Goal: Check status: Check status

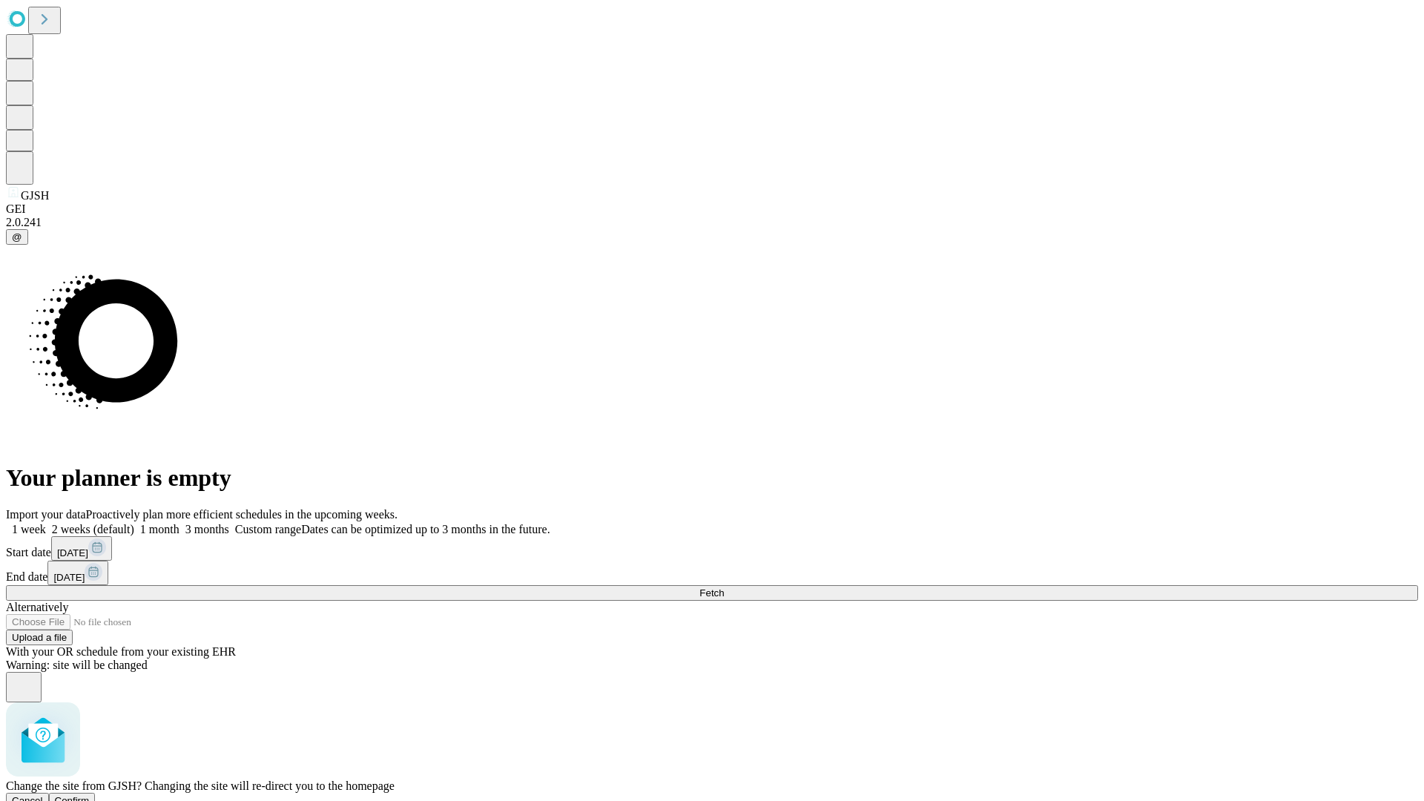
click at [90, 795] on span "Confirm" at bounding box center [72, 800] width 35 height 11
click at [46, 523] on label "1 week" at bounding box center [26, 529] width 40 height 13
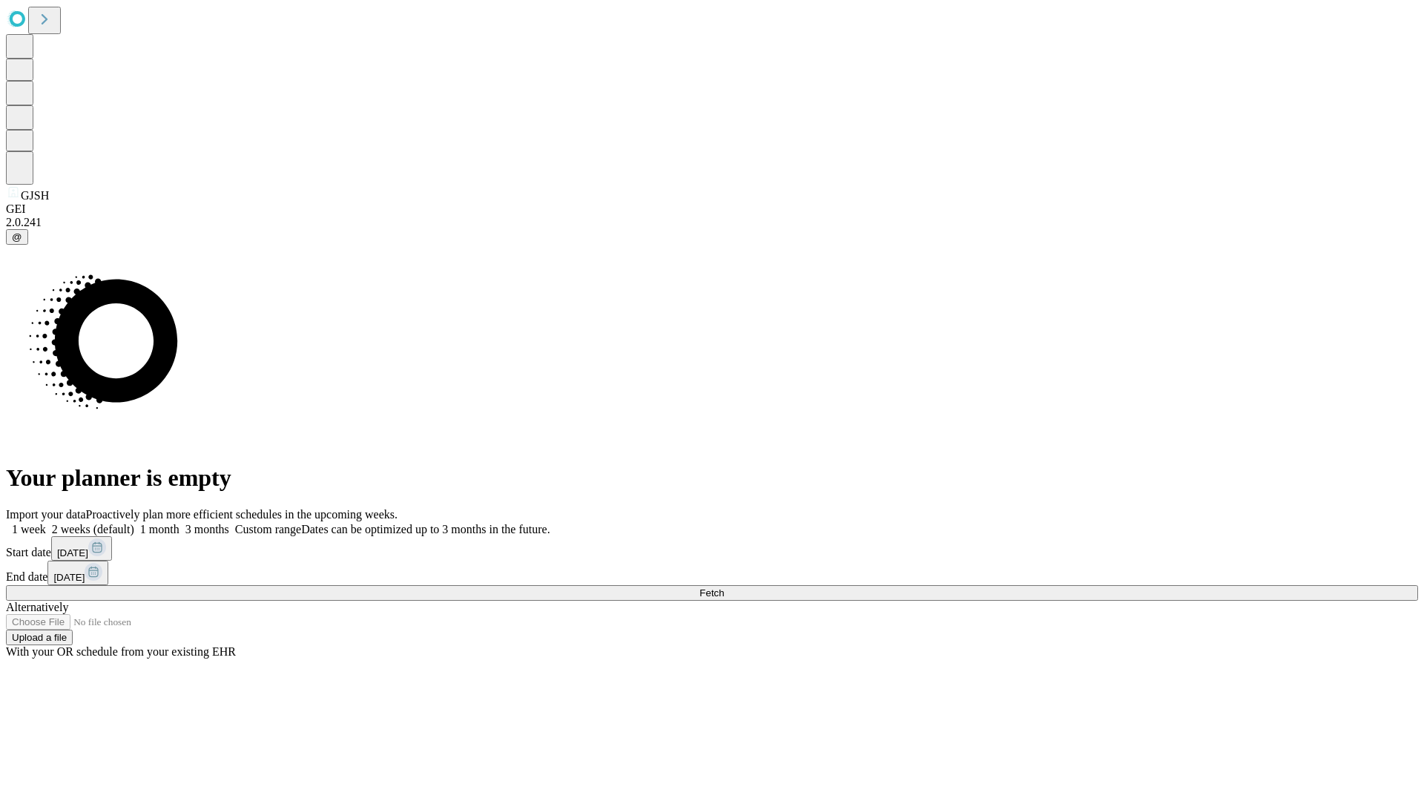
click at [724, 588] on span "Fetch" at bounding box center [712, 593] width 24 height 11
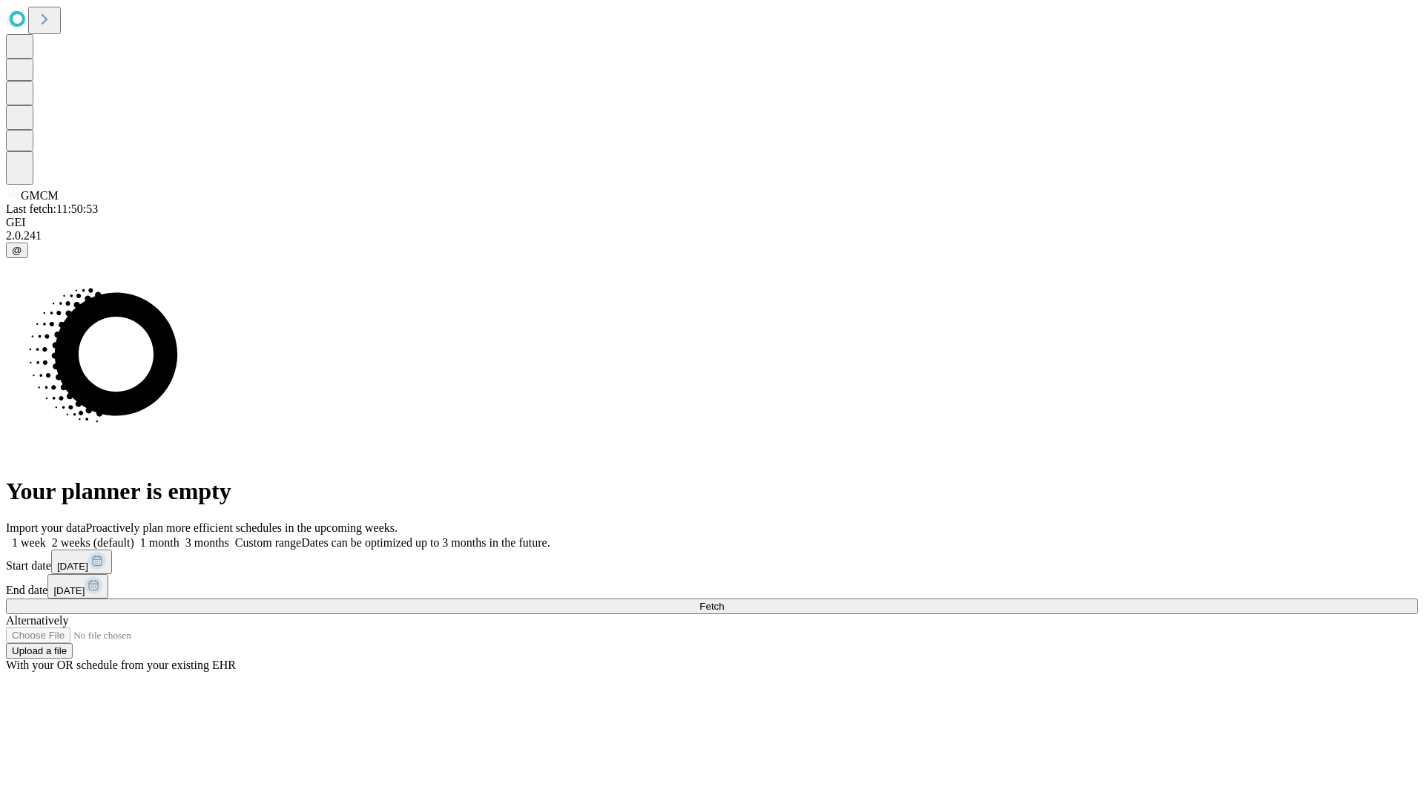
click at [46, 536] on label "1 week" at bounding box center [26, 542] width 40 height 13
click at [724, 601] on span "Fetch" at bounding box center [712, 606] width 24 height 11
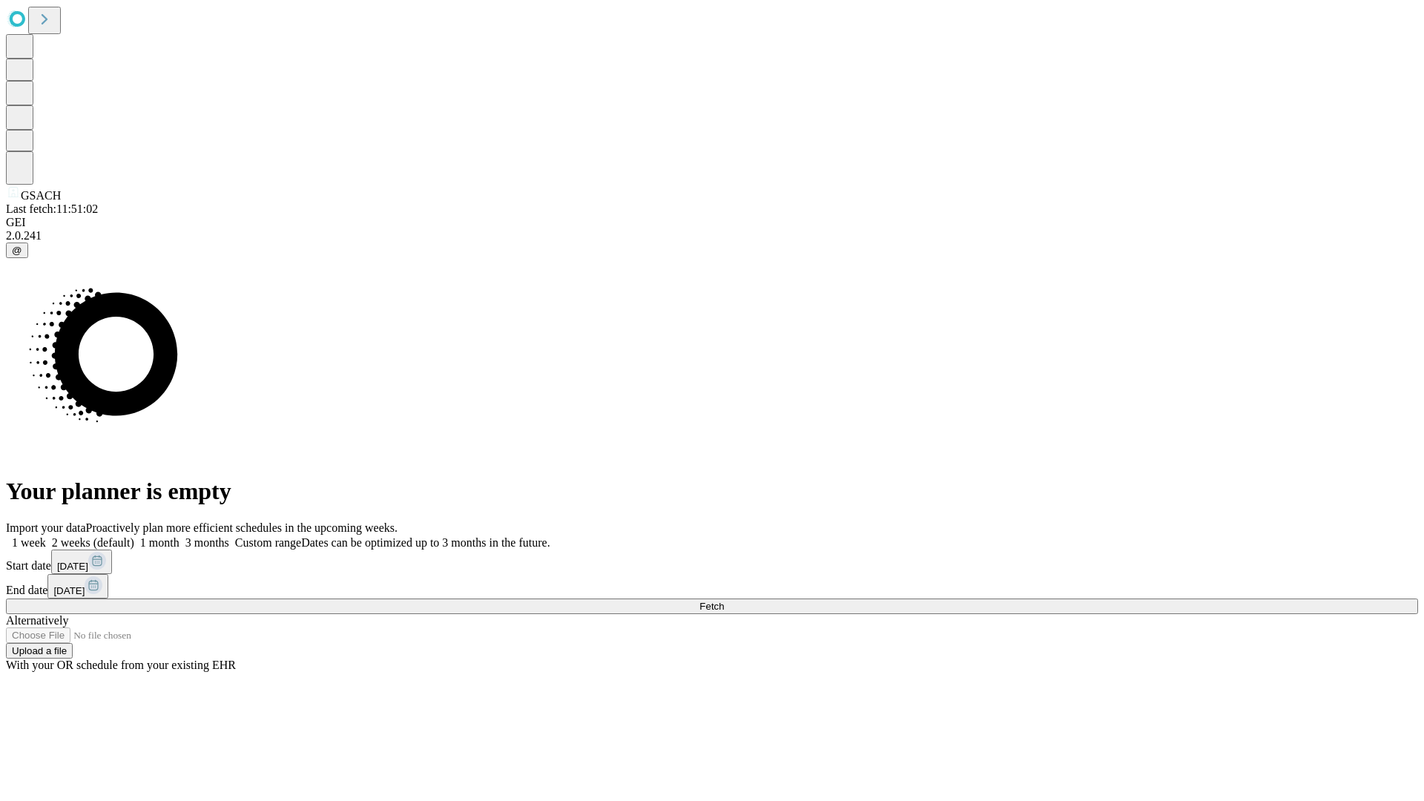
click at [46, 536] on label "1 week" at bounding box center [26, 542] width 40 height 13
click at [724, 601] on span "Fetch" at bounding box center [712, 606] width 24 height 11
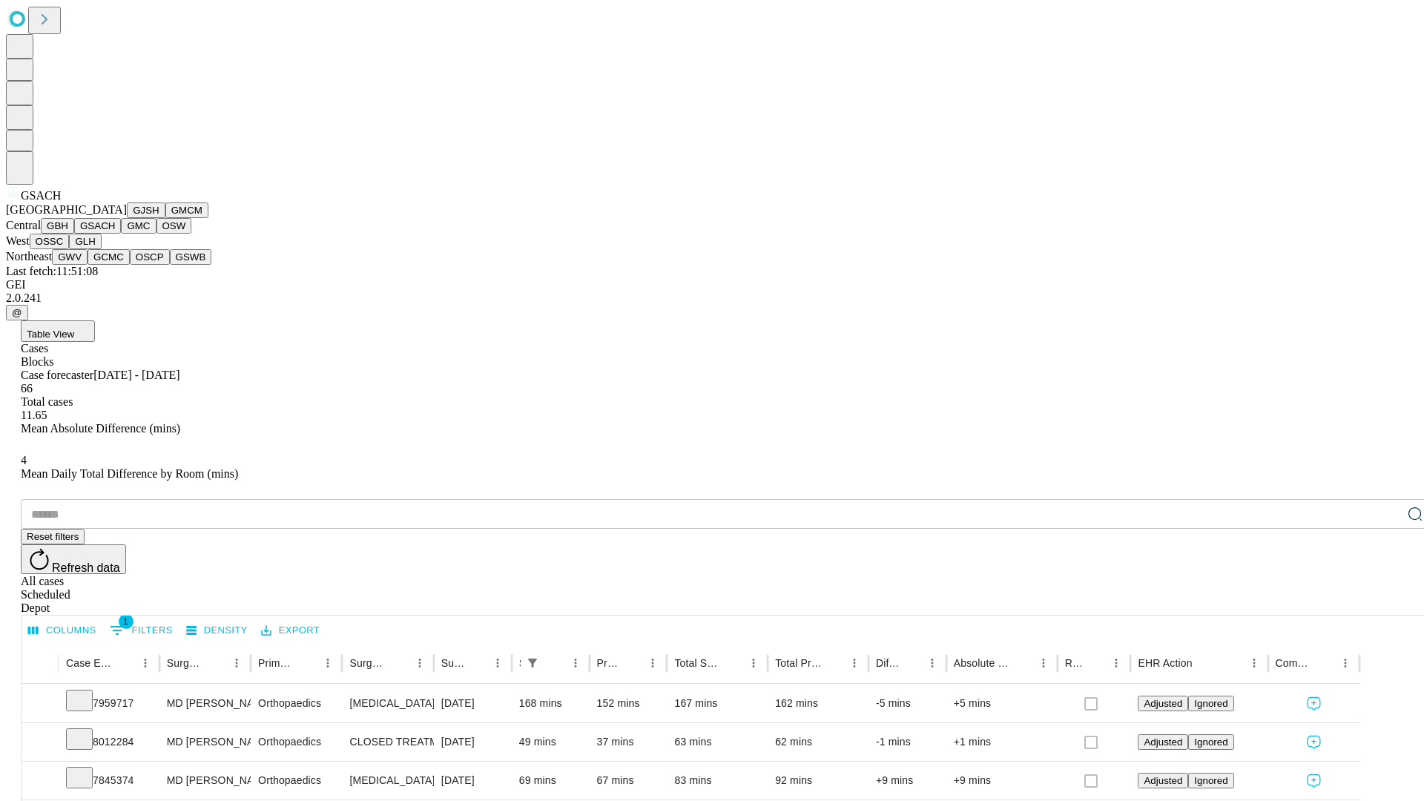
click at [121, 234] on button "GMC" at bounding box center [138, 226] width 35 height 16
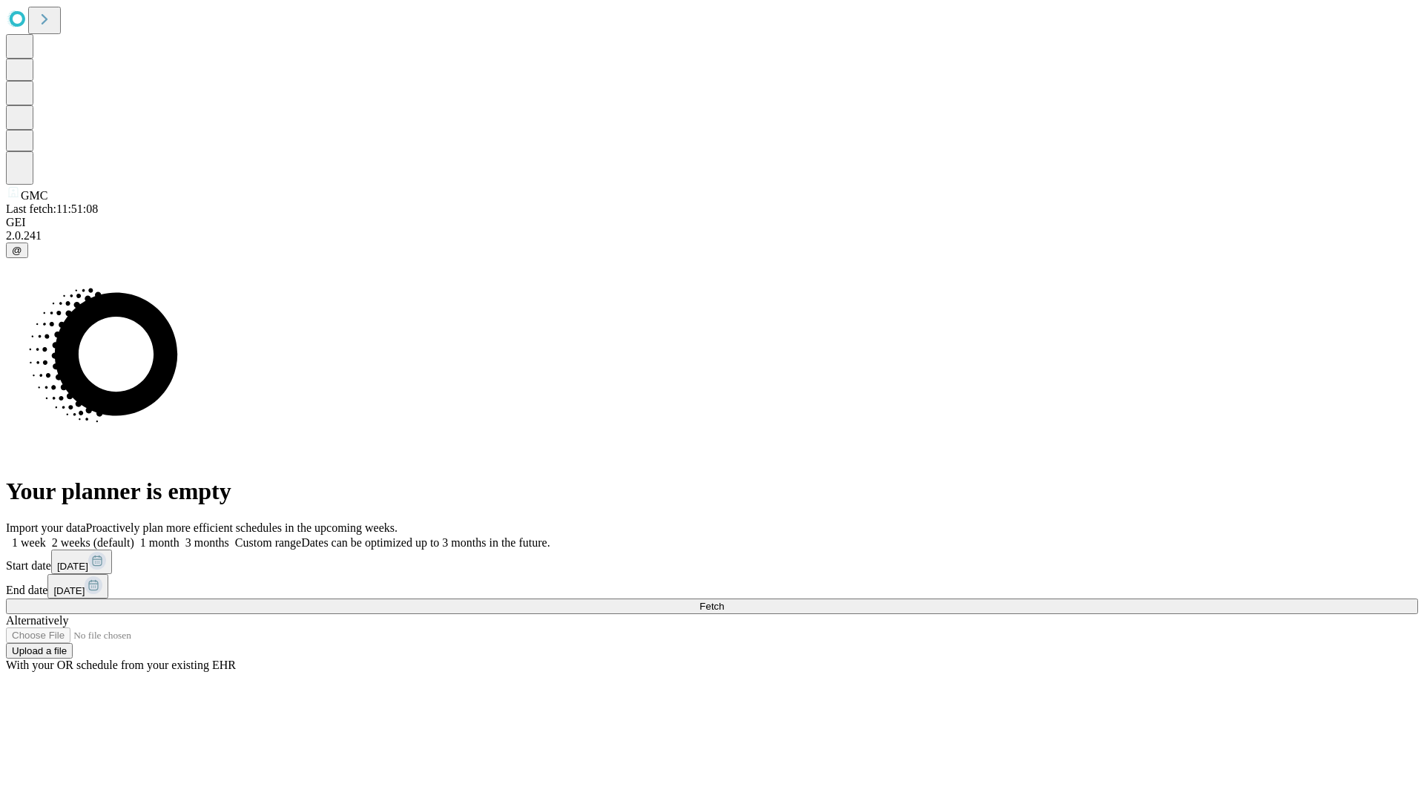
click at [724, 601] on span "Fetch" at bounding box center [712, 606] width 24 height 11
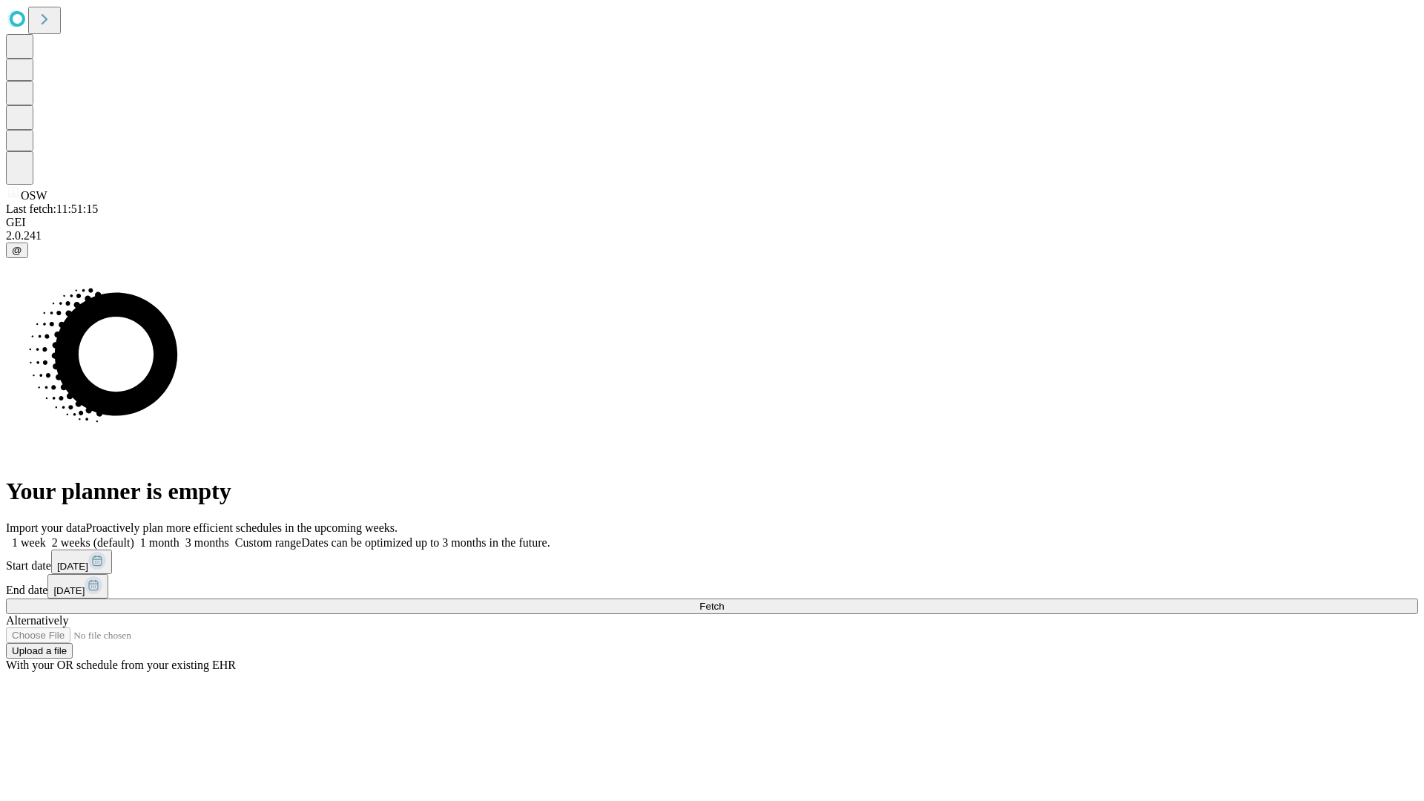
click at [724, 601] on span "Fetch" at bounding box center [712, 606] width 24 height 11
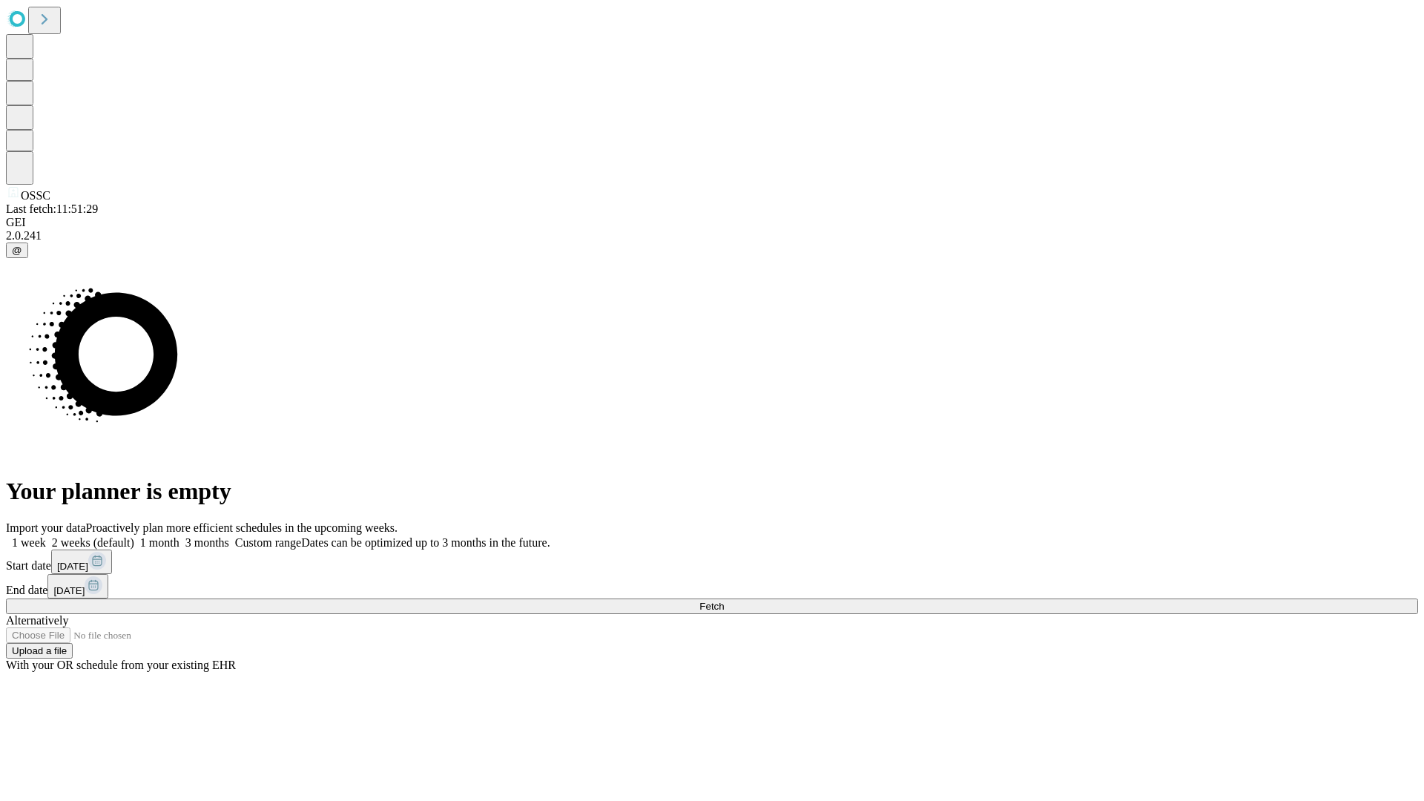
click at [46, 536] on label "1 week" at bounding box center [26, 542] width 40 height 13
click at [724, 601] on span "Fetch" at bounding box center [712, 606] width 24 height 11
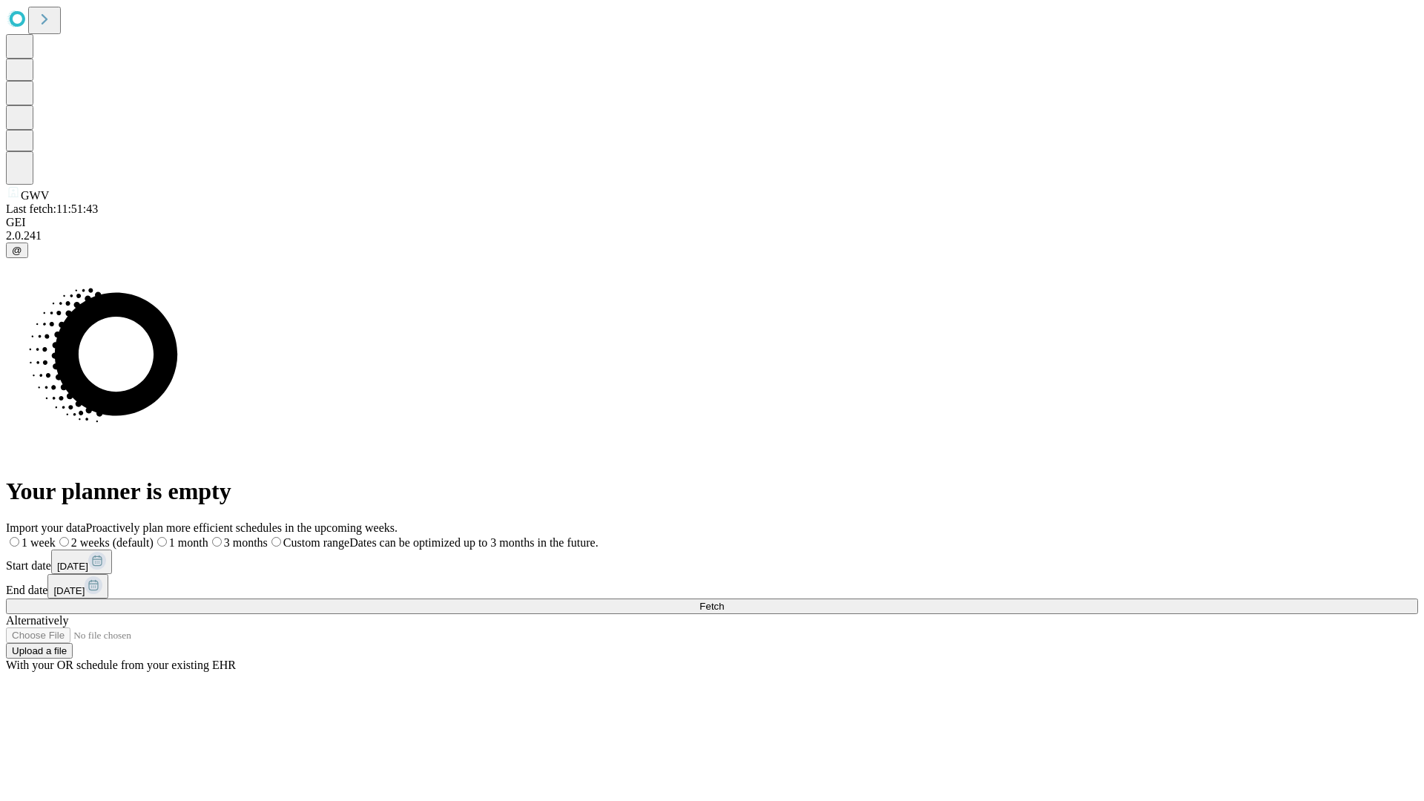
click at [724, 601] on span "Fetch" at bounding box center [712, 606] width 24 height 11
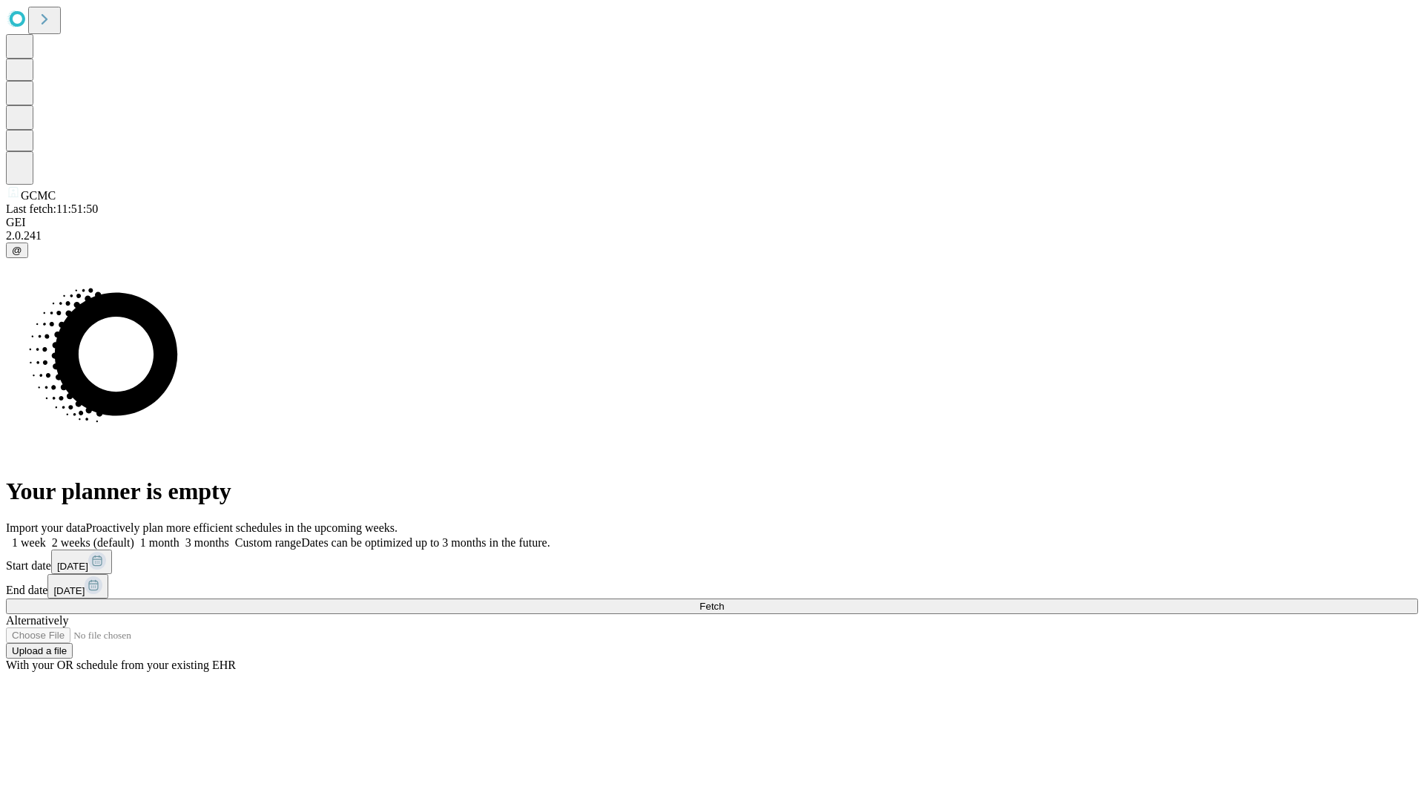
click at [724, 601] on span "Fetch" at bounding box center [712, 606] width 24 height 11
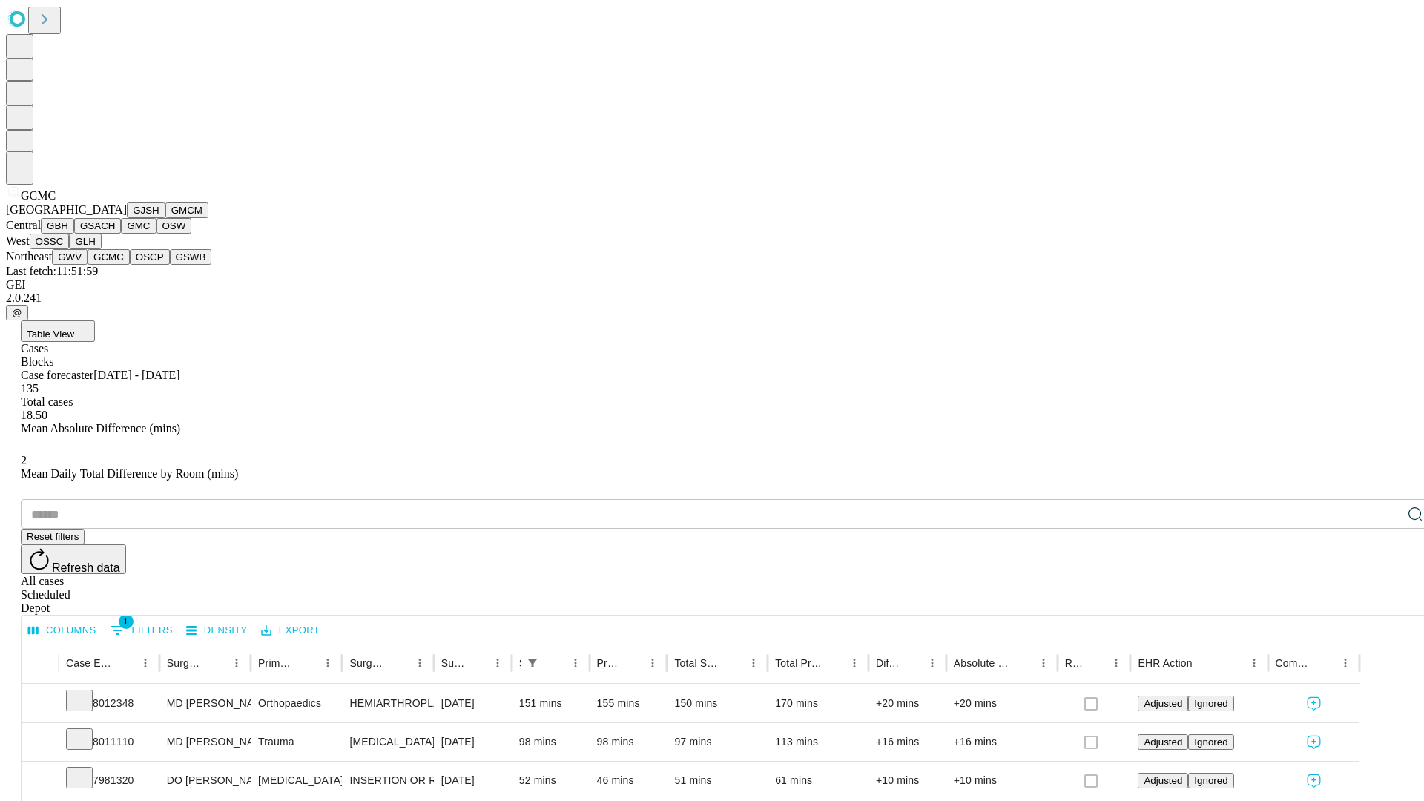
click at [130, 265] on button "OSCP" at bounding box center [150, 257] width 40 height 16
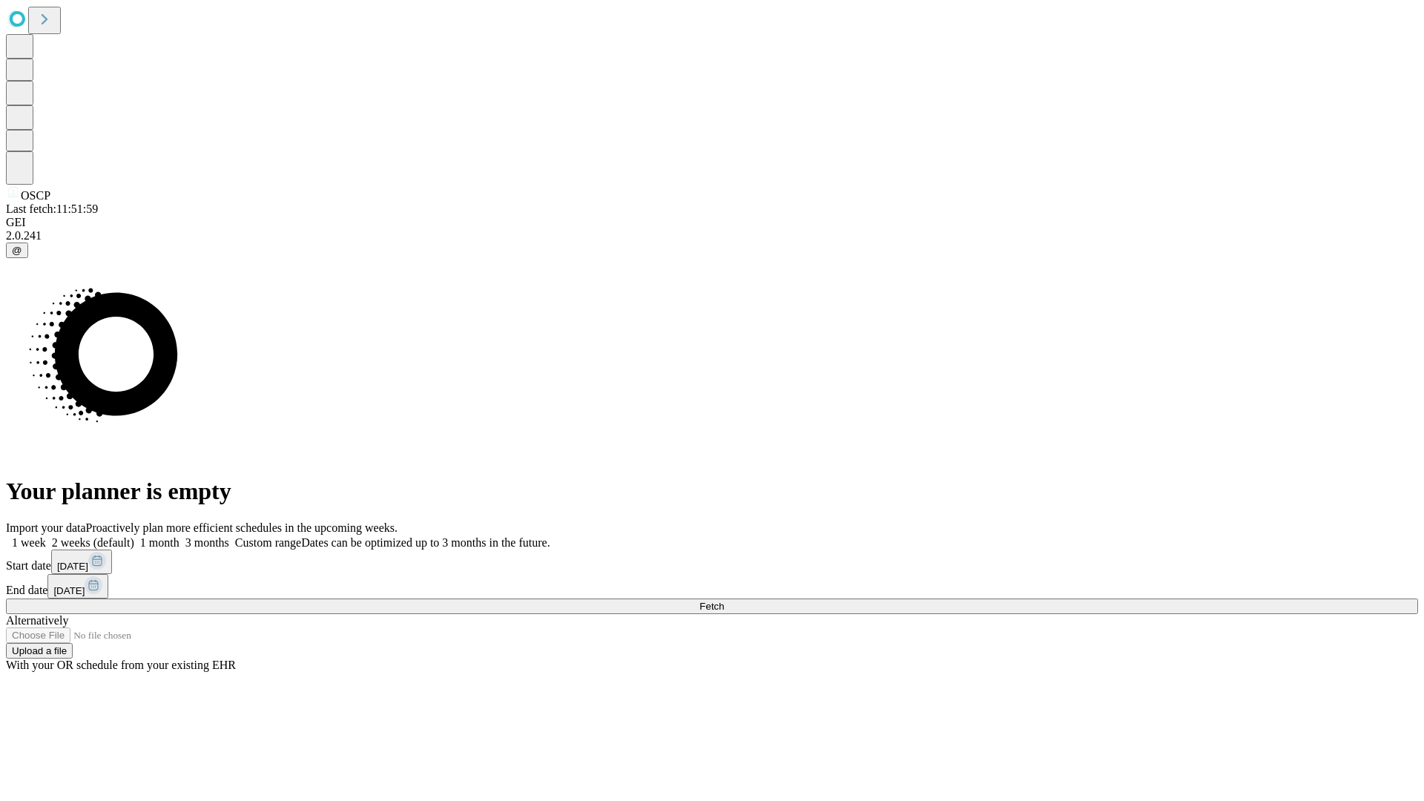
click at [46, 536] on label "1 week" at bounding box center [26, 542] width 40 height 13
click at [724, 601] on span "Fetch" at bounding box center [712, 606] width 24 height 11
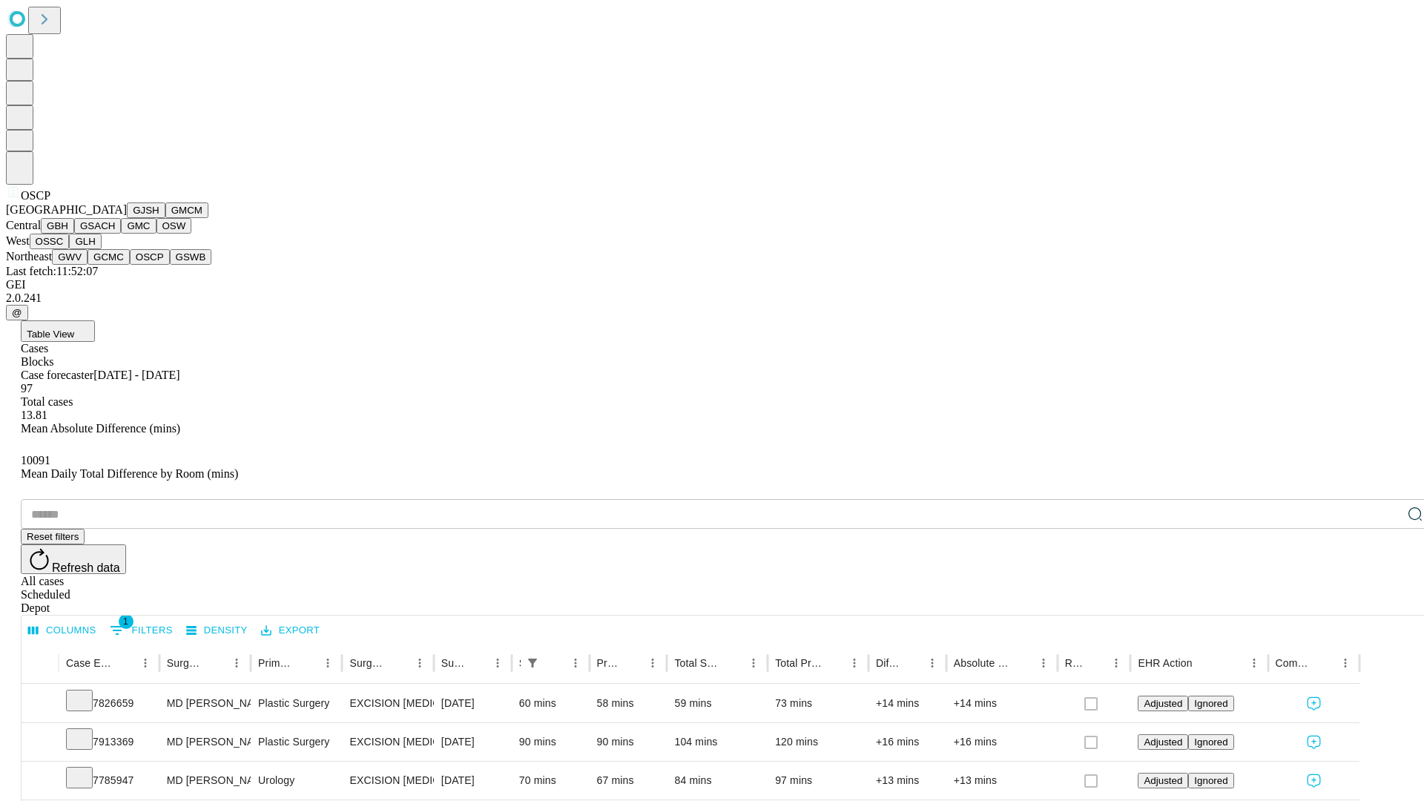
click at [170, 265] on button "GSWB" at bounding box center [191, 257] width 42 height 16
